Goal: Find specific page/section: Find specific page/section

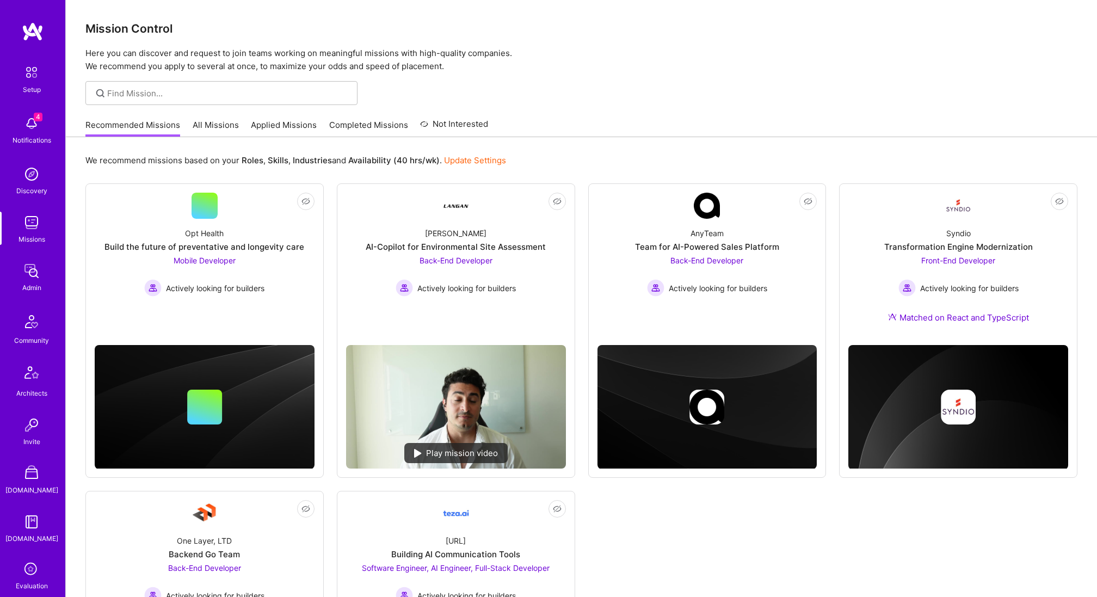
scroll to position [187, 0]
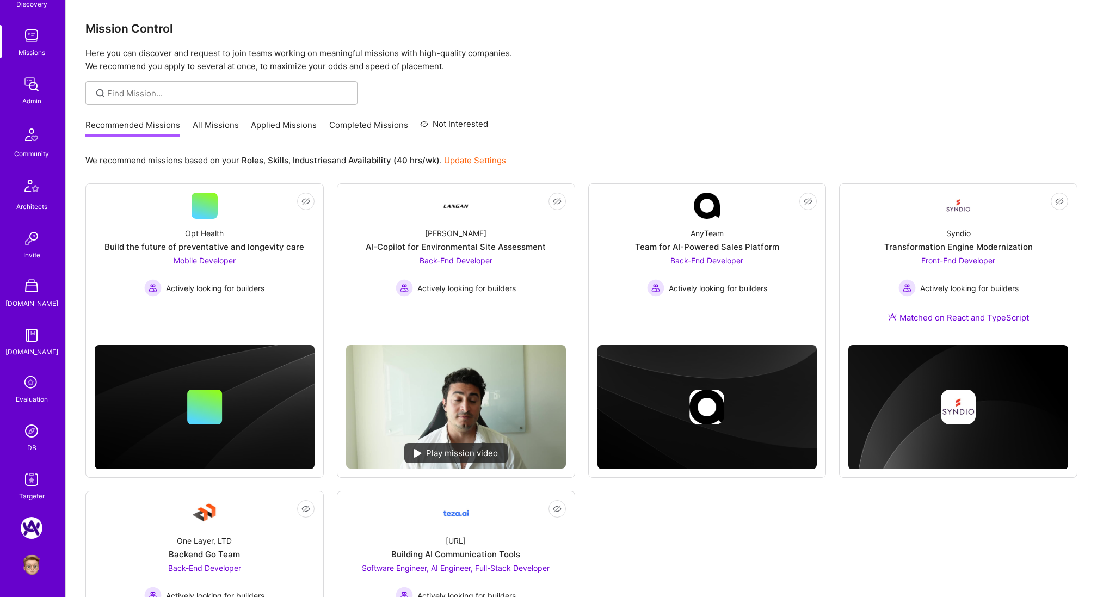
click at [33, 388] on icon at bounding box center [31, 383] width 21 height 21
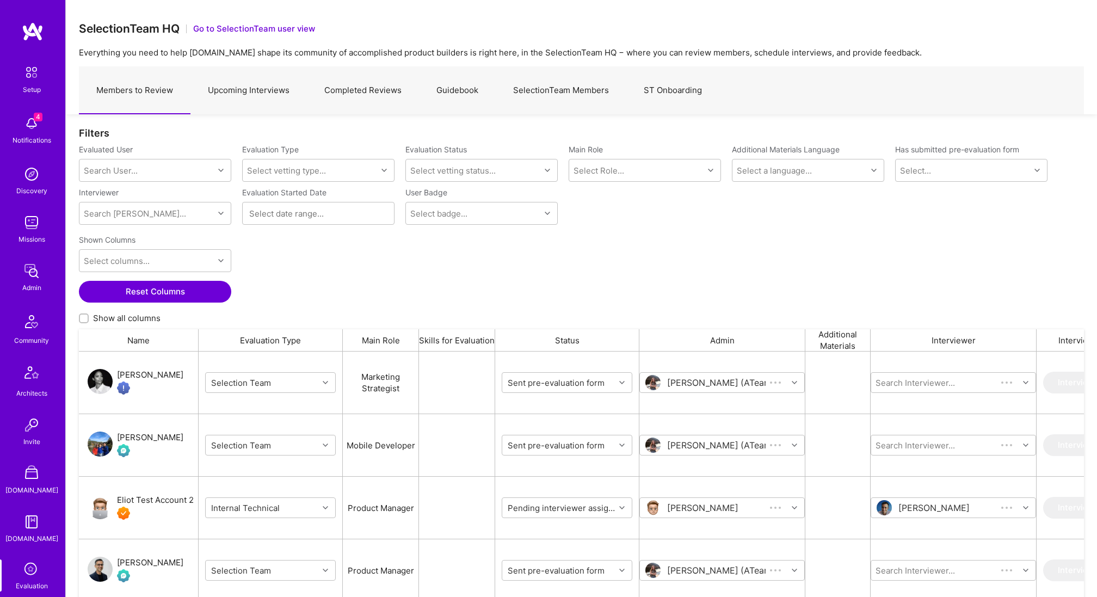
scroll to position [483, 1005]
click at [548, 94] on link "SelectionTeam Members" at bounding box center [561, 90] width 131 height 47
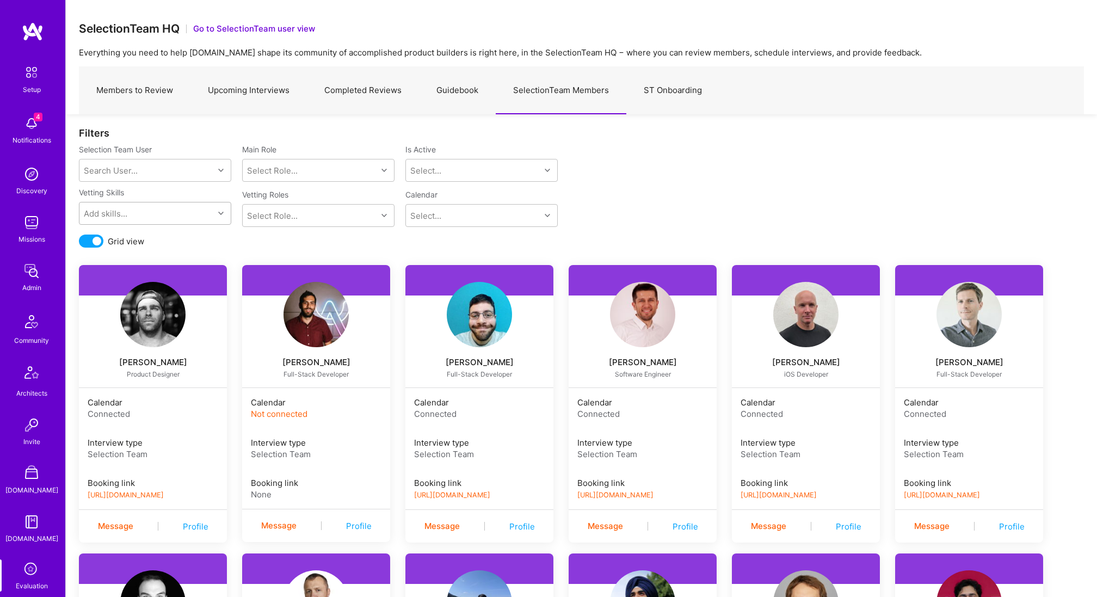
scroll to position [2369, 0]
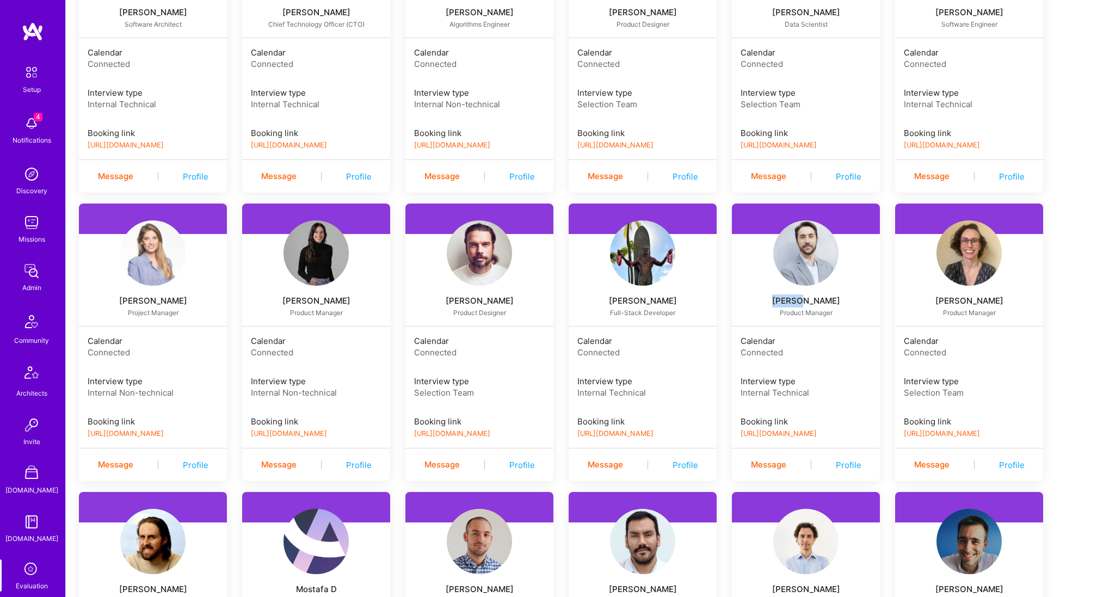
click at [849, 460] on div "Profile" at bounding box center [849, 464] width 26 height 11
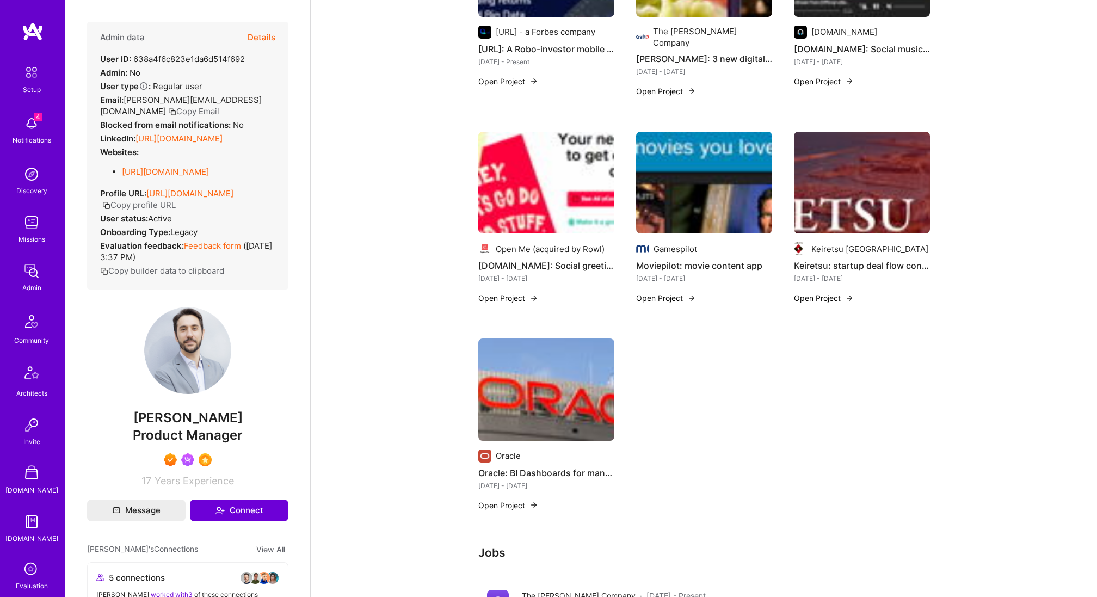
scroll to position [747, 0]
